Goal: Task Accomplishment & Management: Manage account settings

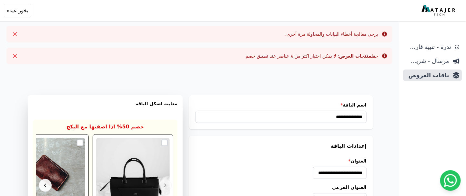
scroll to position [0, -1]
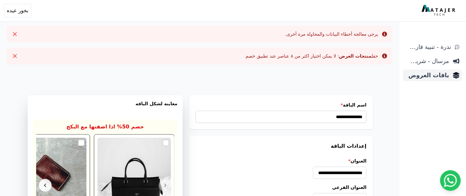
click at [437, 75] on span "باقات العروض" at bounding box center [428, 75] width 44 height 9
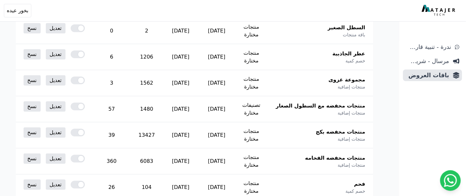
scroll to position [136, 0]
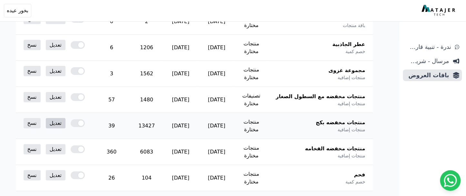
click at [65, 125] on link "تعديل" at bounding box center [56, 123] width 20 height 10
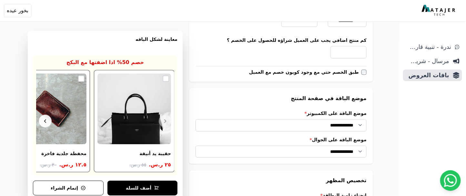
scroll to position [502, 0]
